Goal: Answer question/provide support: Share knowledge or assist other users

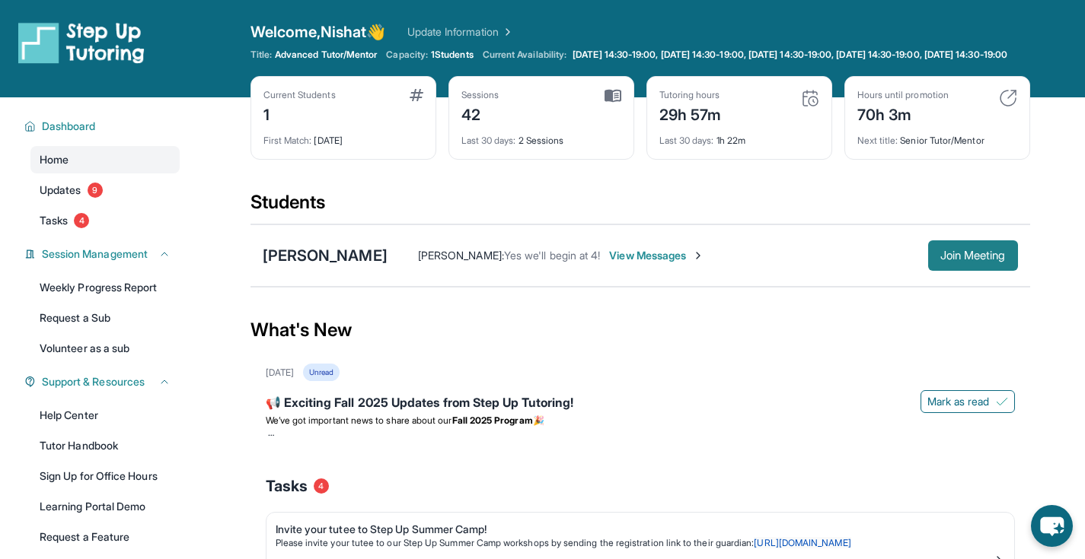
click at [970, 260] on span "Join Meeting" at bounding box center [972, 255] width 65 height 9
click at [641, 263] on span "View Messages" at bounding box center [656, 255] width 95 height 15
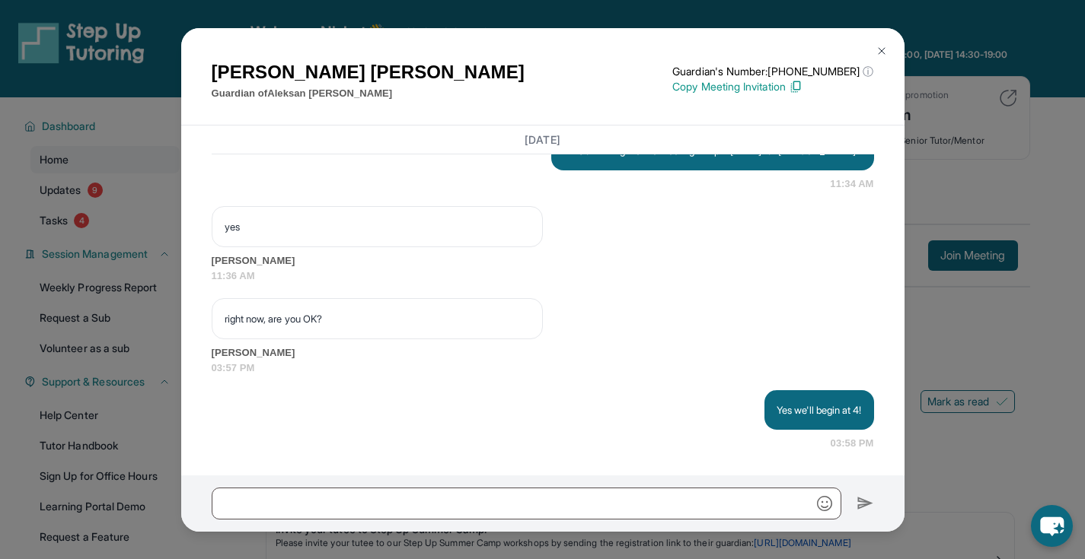
scroll to position [4627, 0]
click at [889, 47] on button at bounding box center [881, 51] width 30 height 30
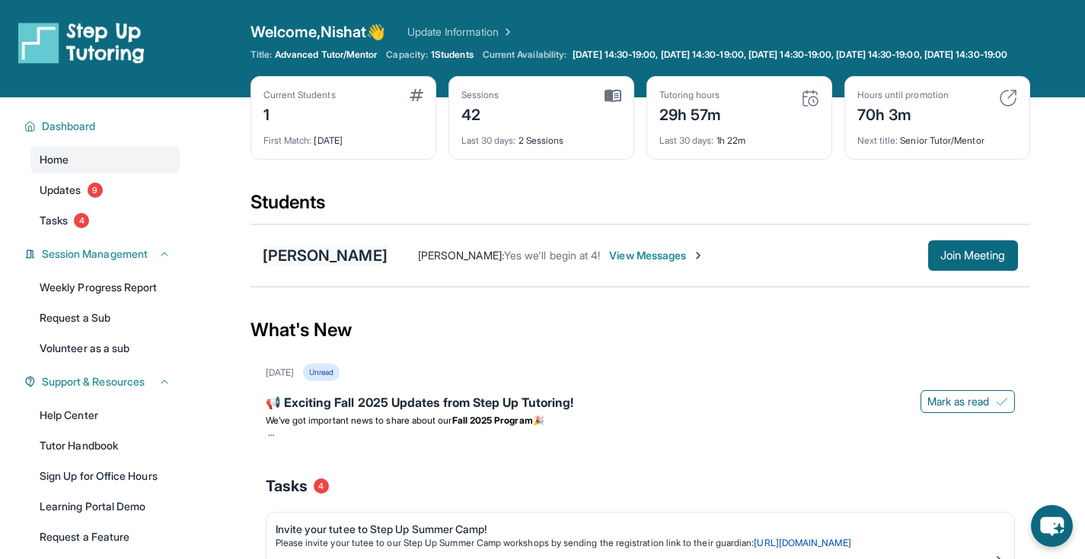
click at [336, 266] on div "[PERSON_NAME]" at bounding box center [325, 255] width 125 height 21
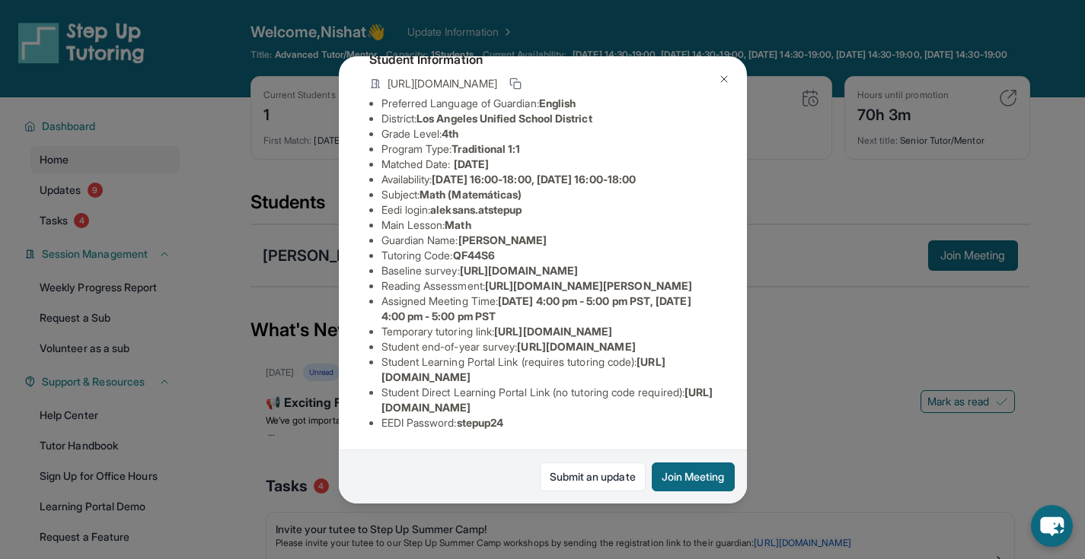
scroll to position [292, 0]
drag, startPoint x: 515, startPoint y: 416, endPoint x: 466, endPoint y: 416, distance: 48.7
click at [466, 416] on li "EEDI Password : stepup24" at bounding box center [548, 423] width 335 height 15
copy span "stepup24"
click at [725, 84] on img at bounding box center [724, 79] width 12 height 12
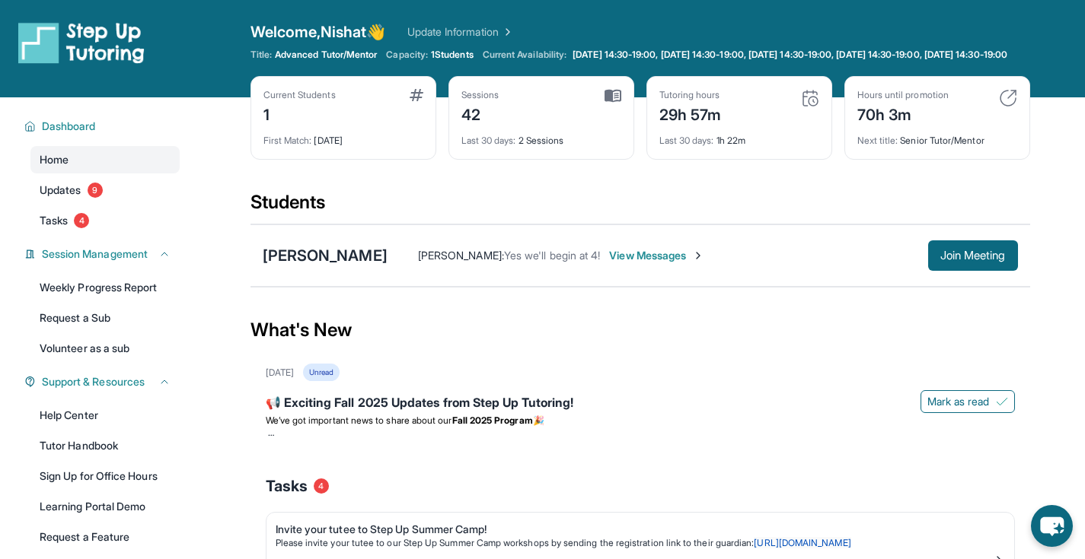
click at [677, 263] on span "View Messages" at bounding box center [656, 255] width 95 height 15
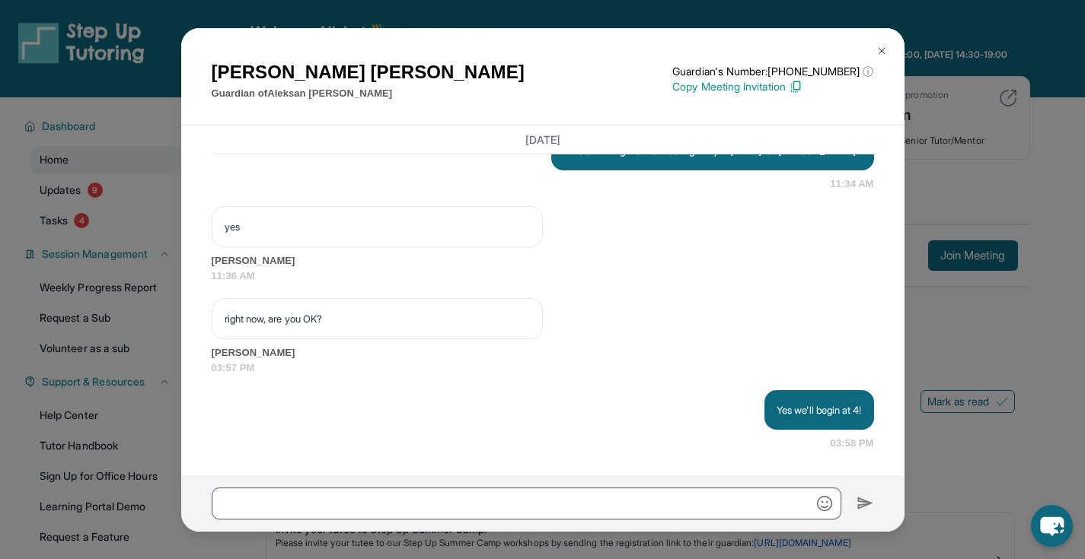
scroll to position [4627, 0]
click at [878, 49] on img at bounding box center [881, 51] width 12 height 12
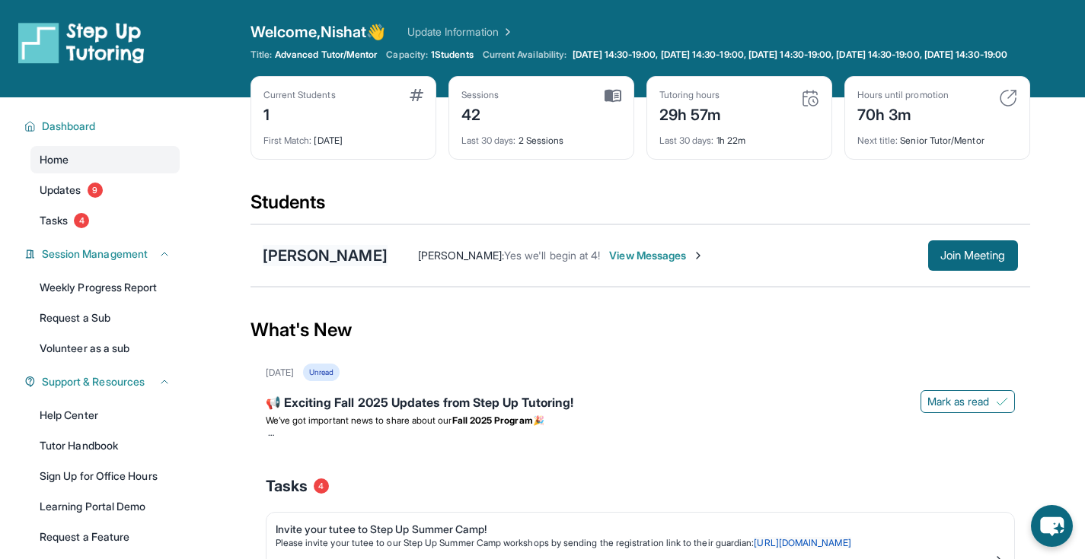
click at [368, 266] on div "[PERSON_NAME]" at bounding box center [325, 255] width 125 height 21
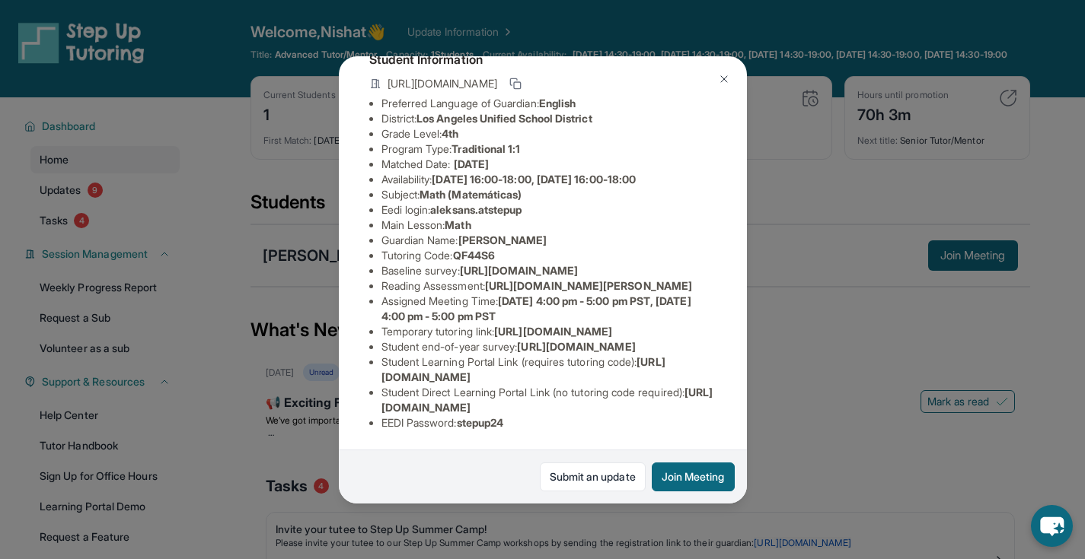
scroll to position [129, 0]
